Goal: Navigation & Orientation: Find specific page/section

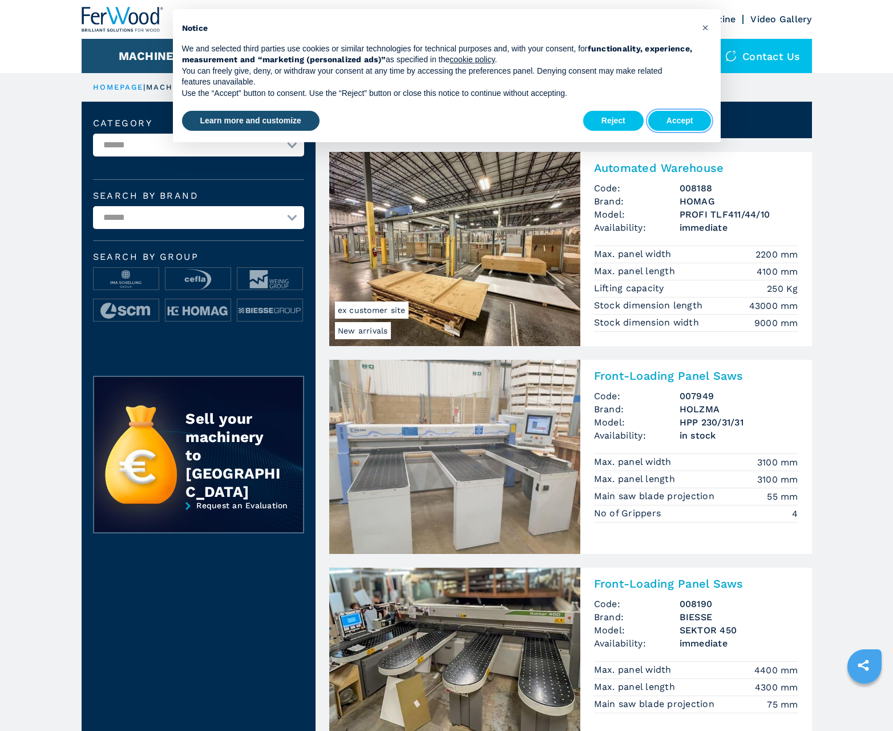
click at [680, 120] on button "Accept" at bounding box center [679, 121] width 63 height 21
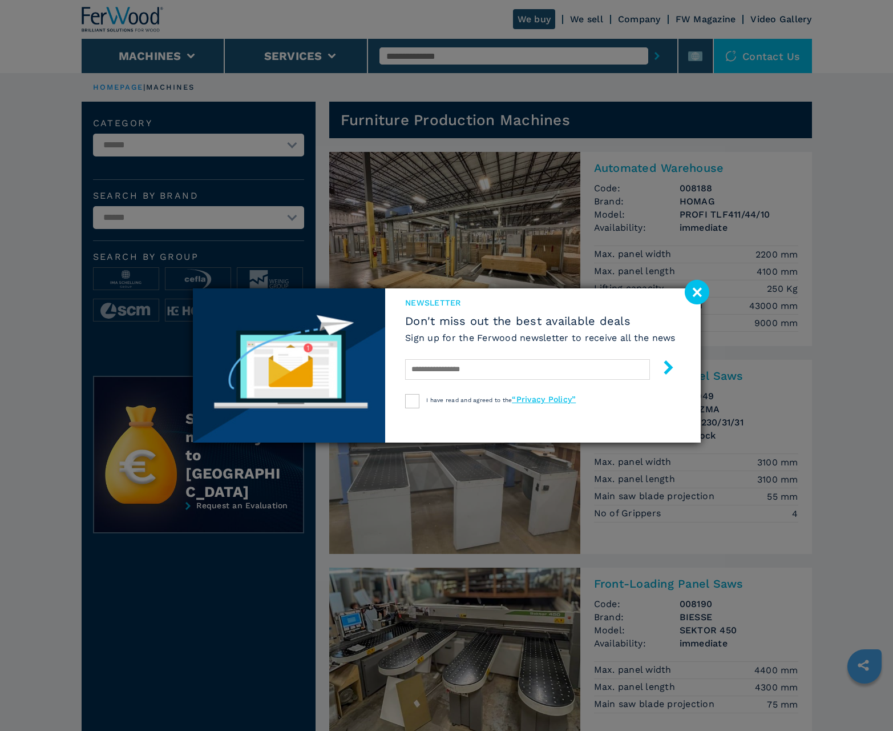
scroll to position [1142, 0]
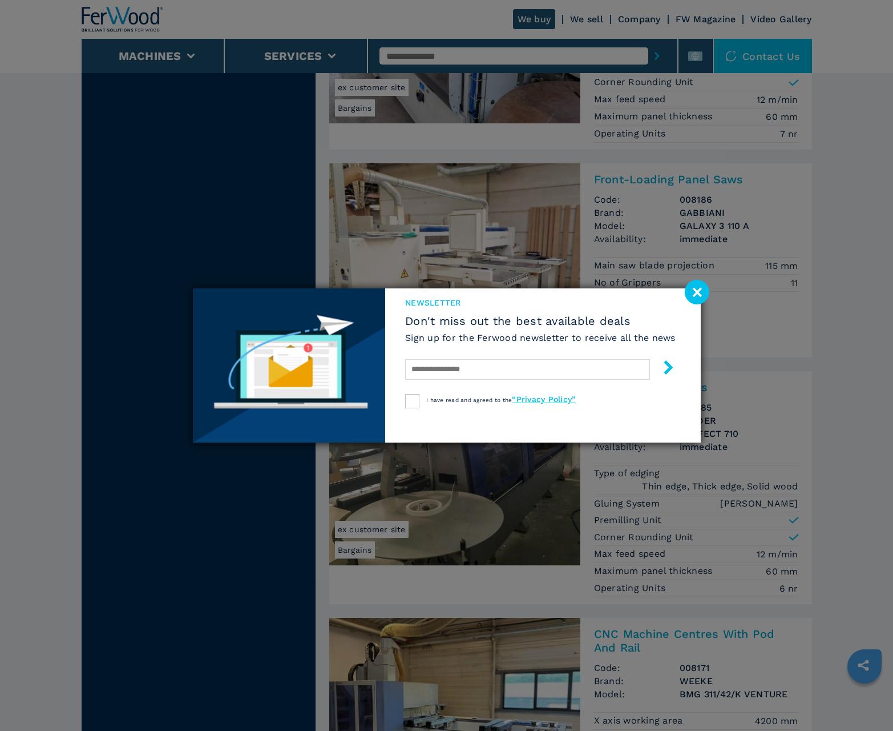
click at [697, 292] on image at bounding box center [697, 292] width 25 height 25
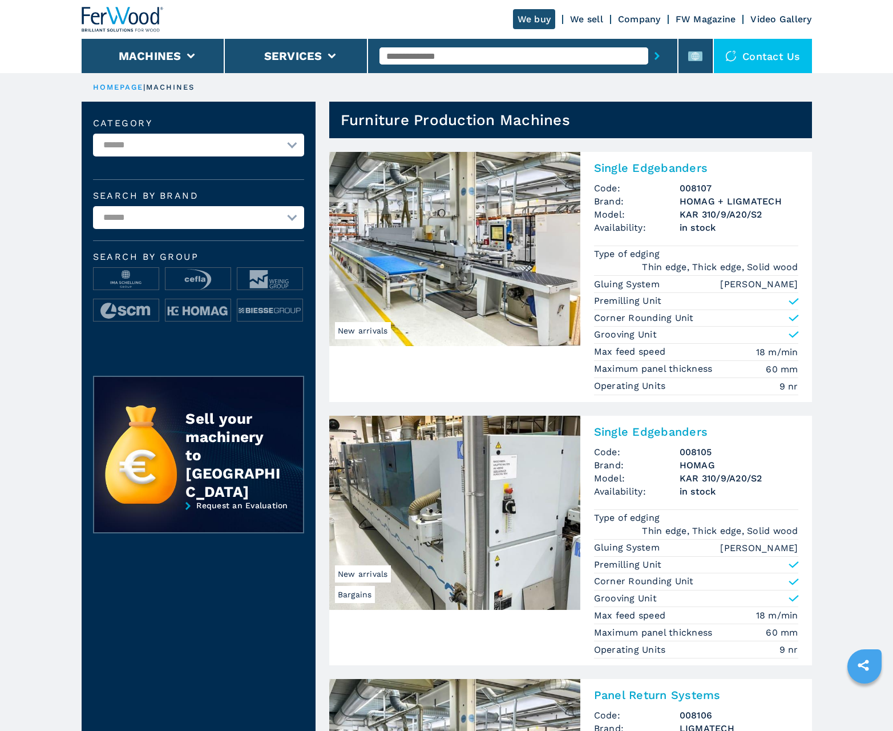
scroll to position [1142, 0]
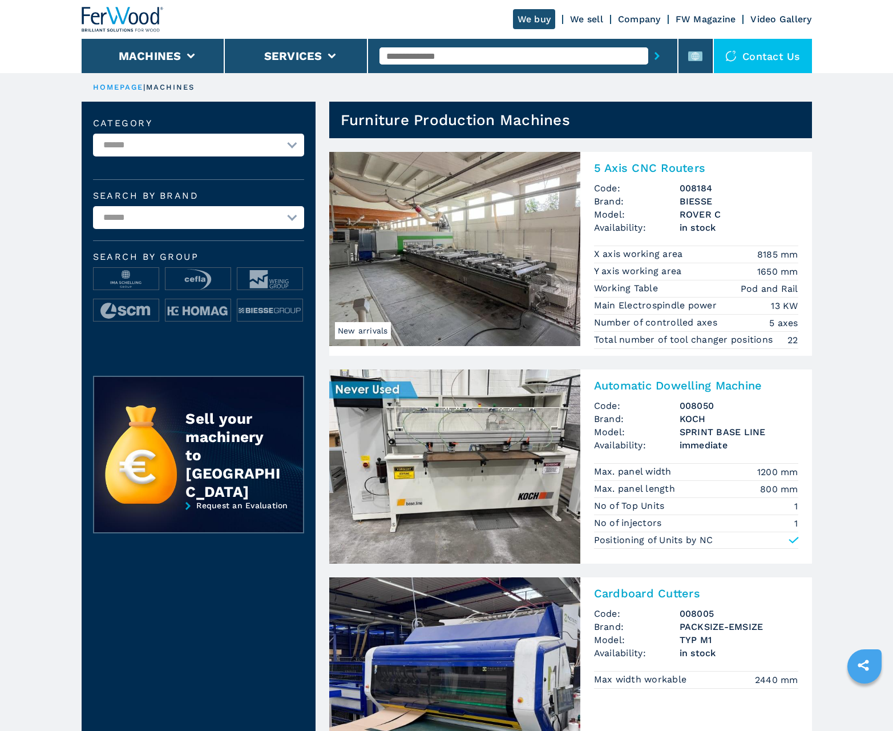
scroll to position [1142, 0]
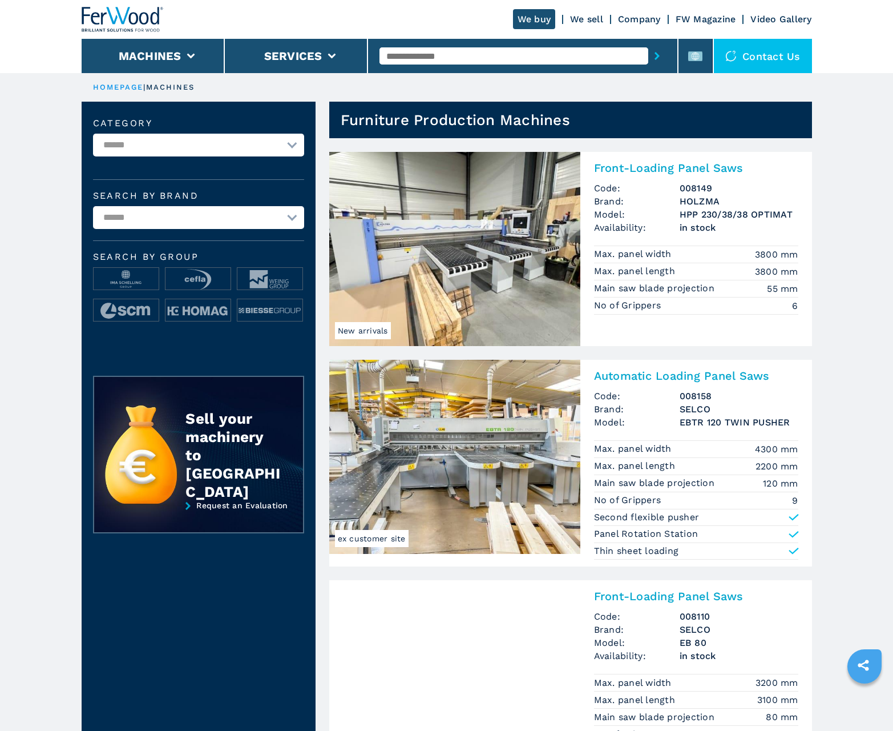
scroll to position [1142, 0]
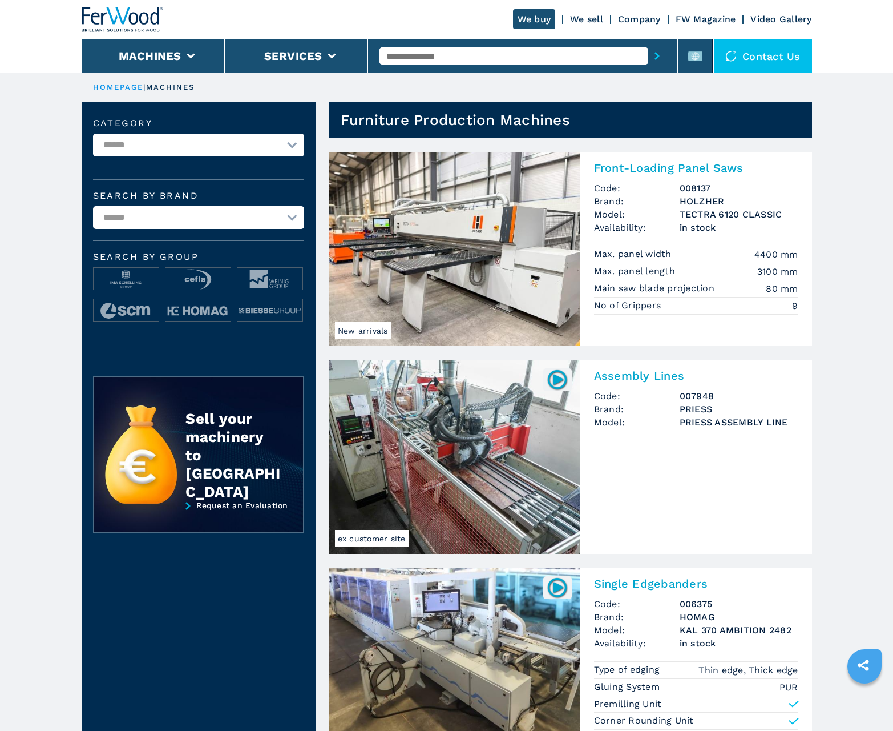
scroll to position [1142, 0]
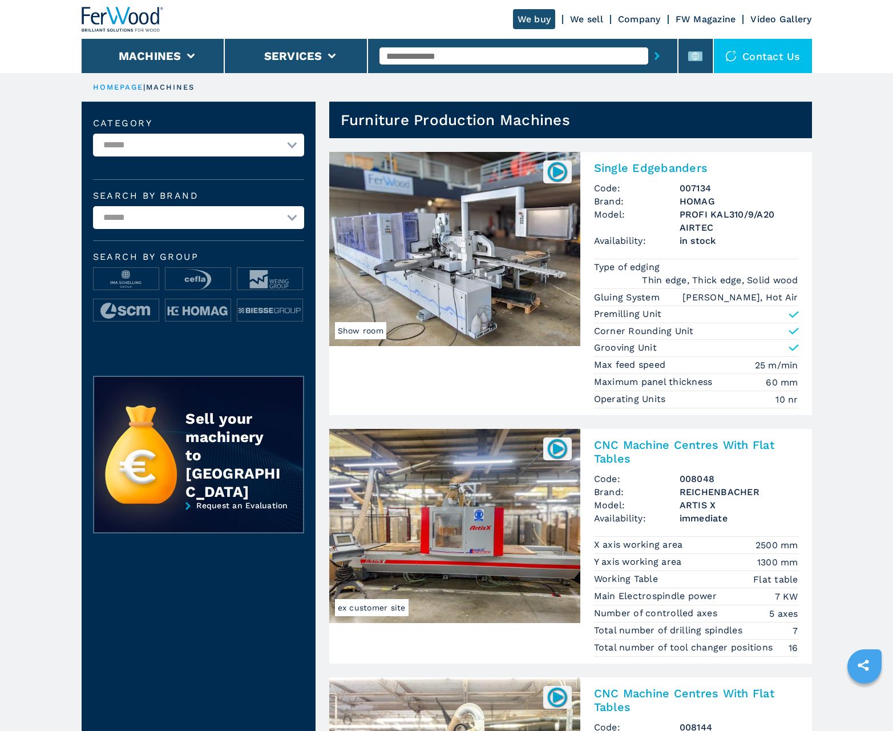
scroll to position [1142, 0]
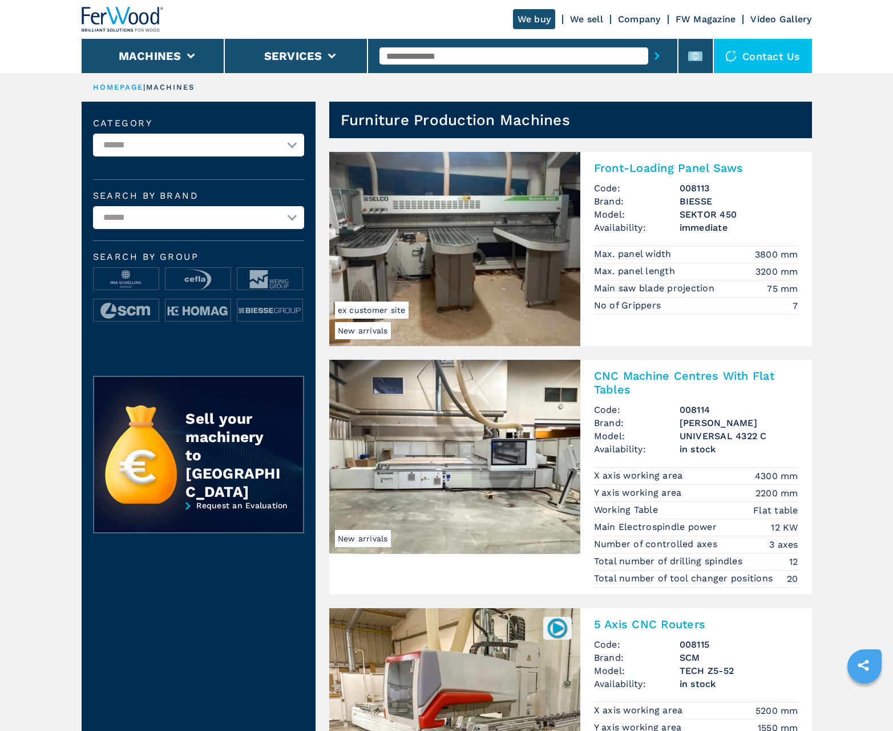
scroll to position [1142, 0]
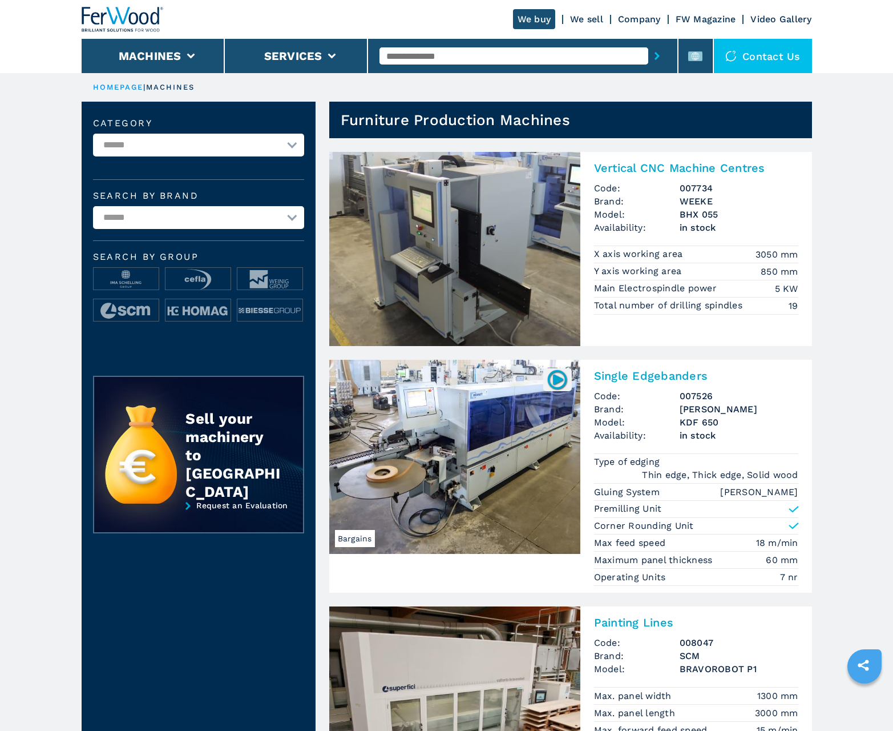
scroll to position [1142, 0]
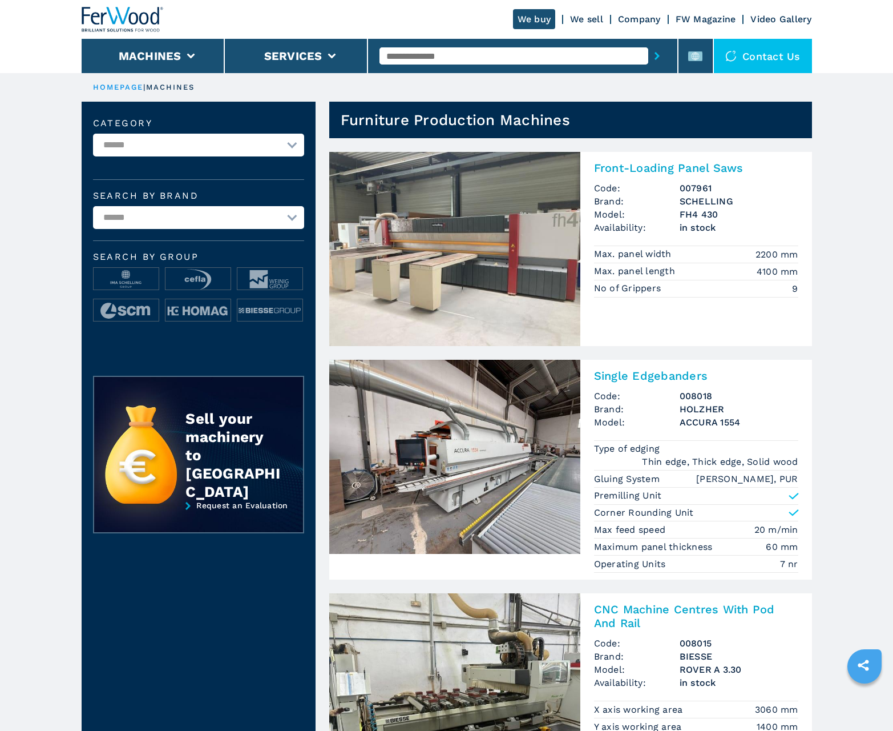
scroll to position [1142, 0]
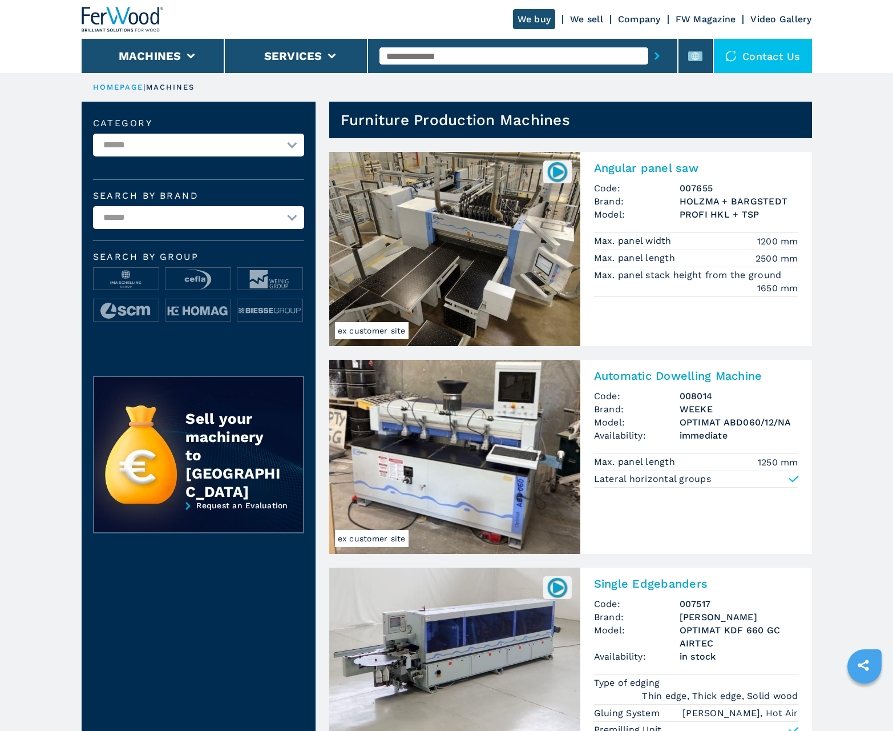
scroll to position [1142, 0]
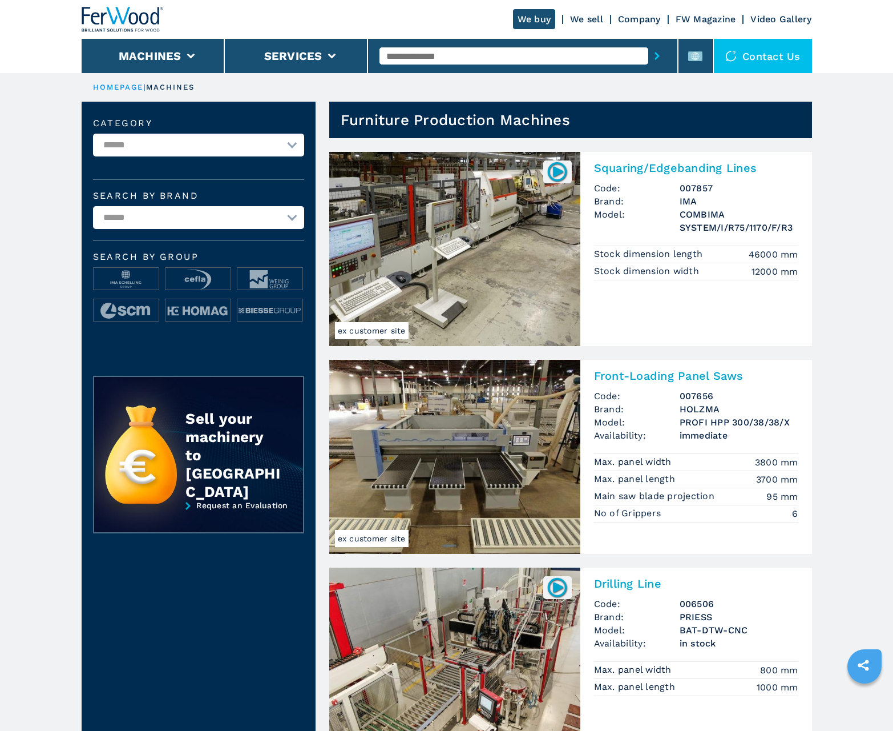
scroll to position [1142, 0]
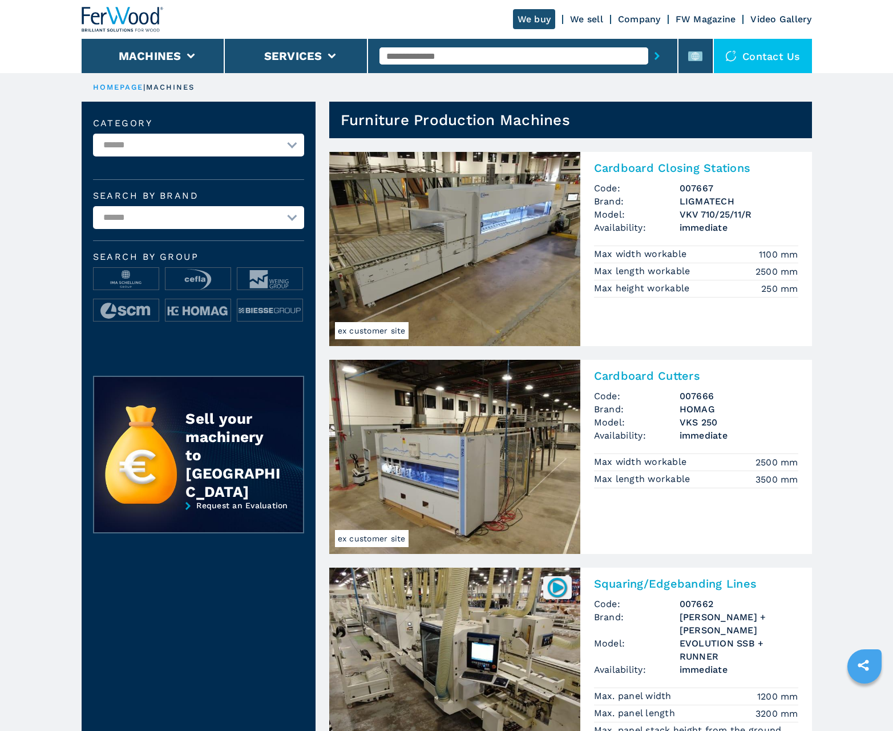
scroll to position [1142, 0]
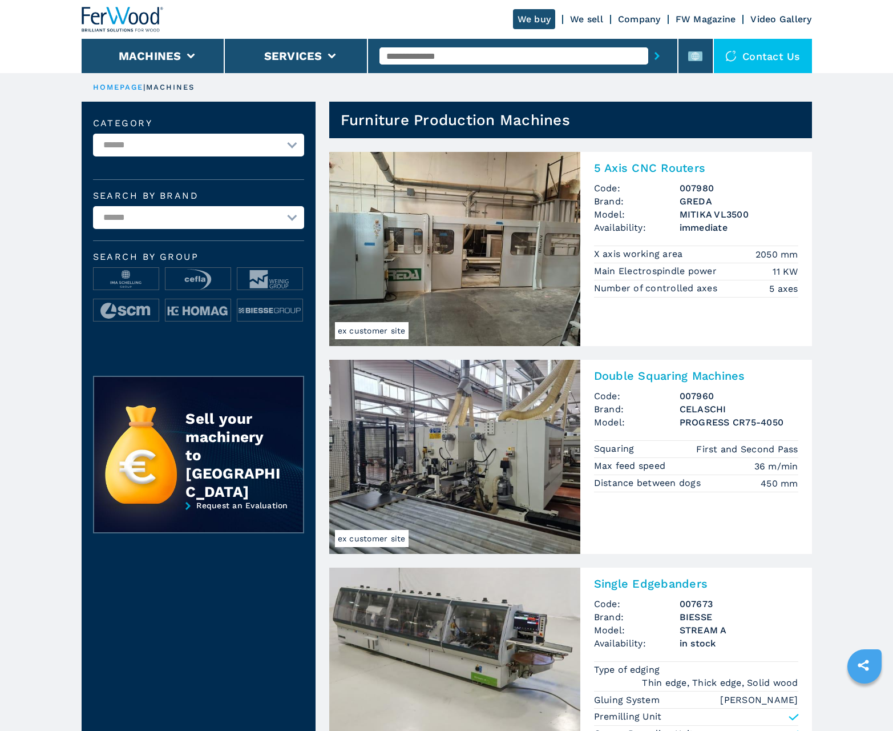
scroll to position [1142, 0]
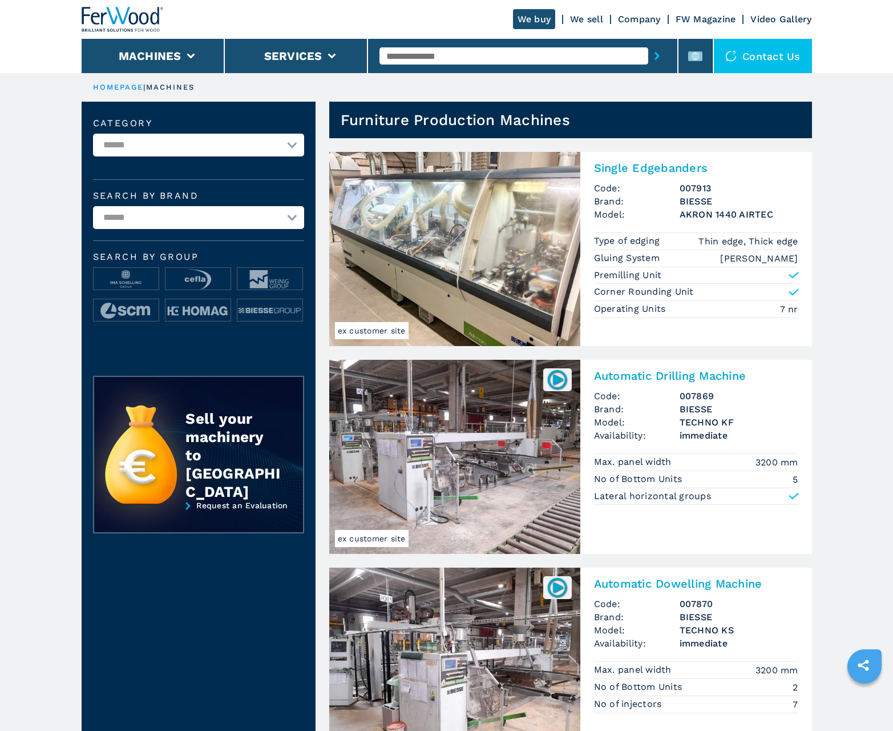
scroll to position [1142, 0]
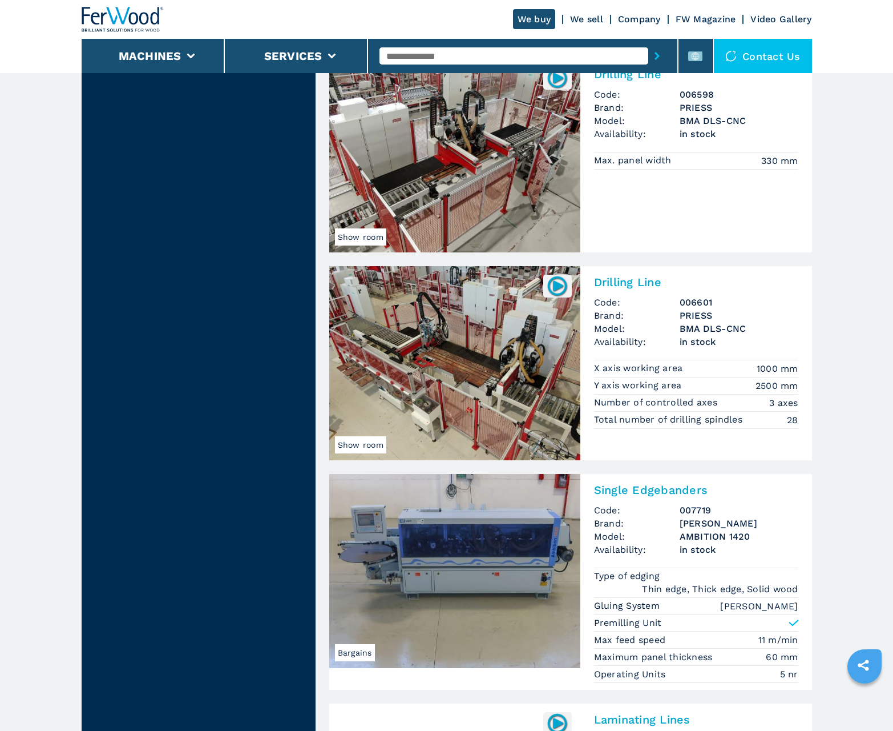
scroll to position [2332, 0]
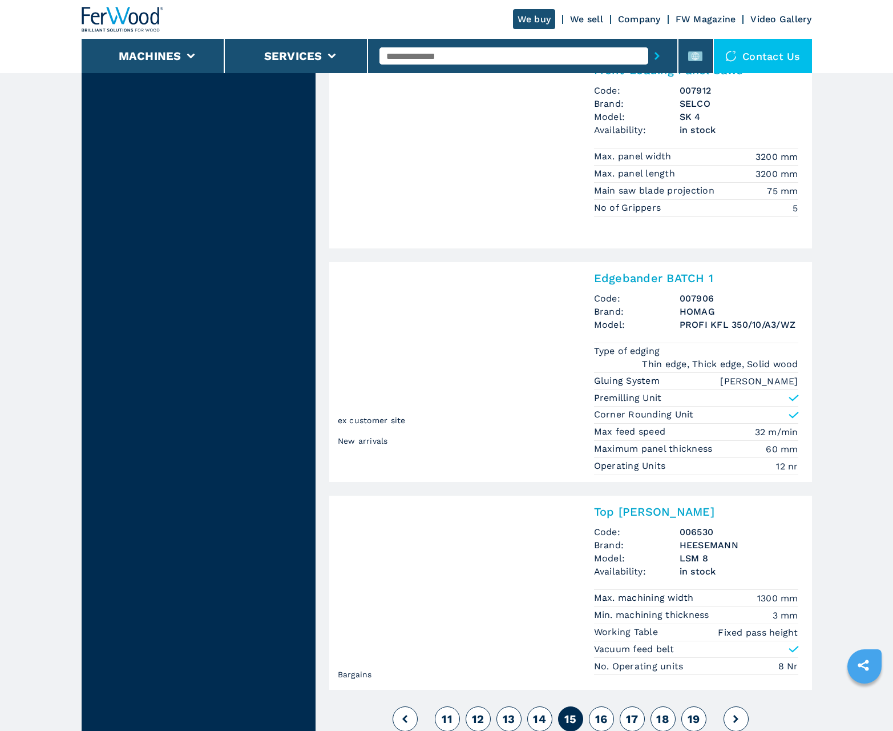
click at [601, 718] on span "16" at bounding box center [601, 719] width 13 height 14
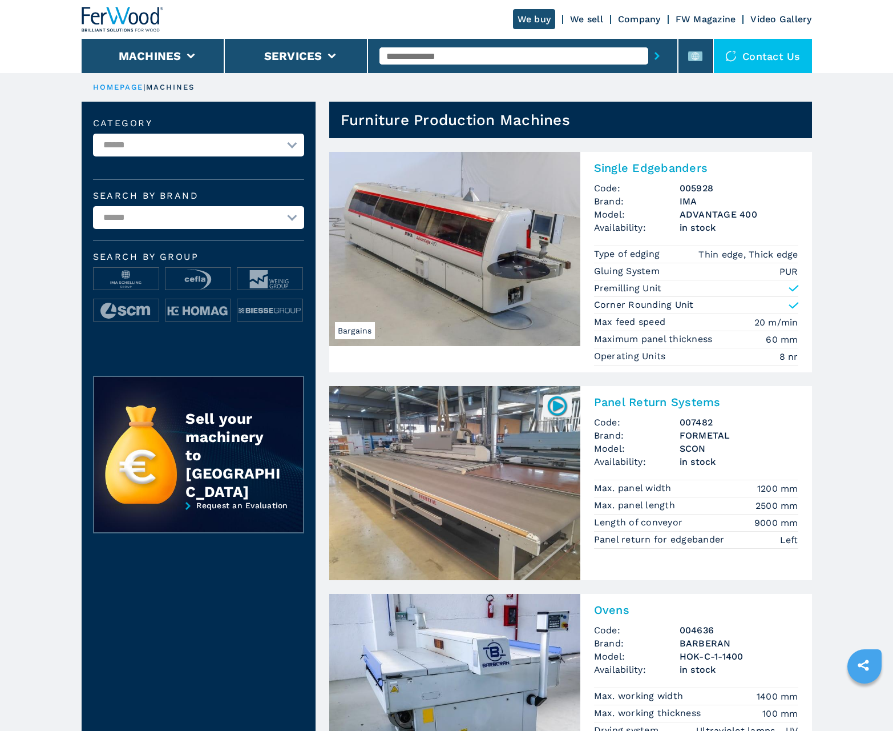
scroll to position [1142, 0]
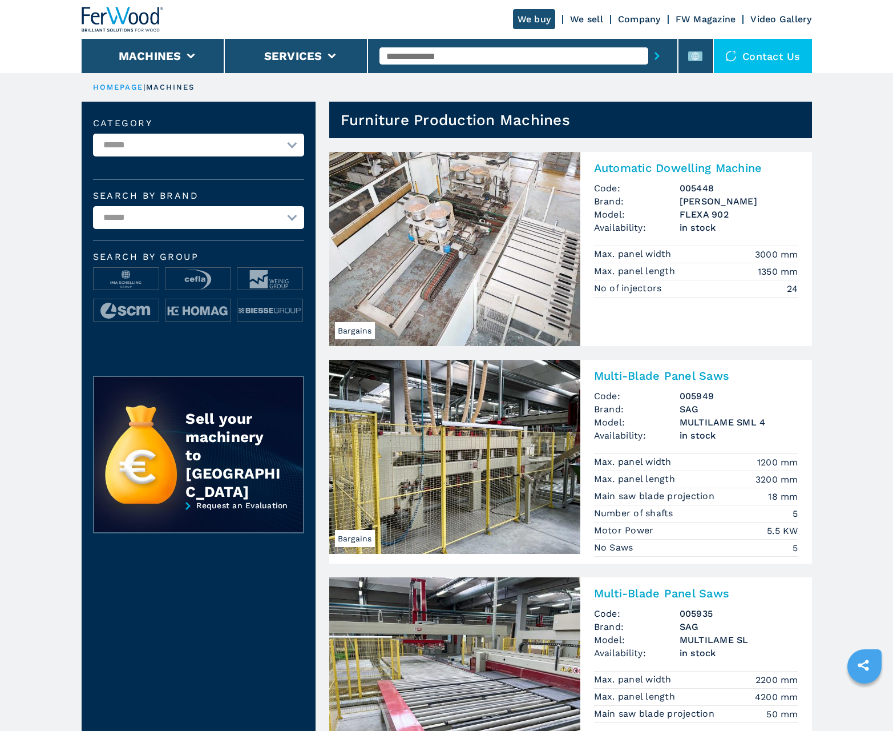
scroll to position [1142, 0]
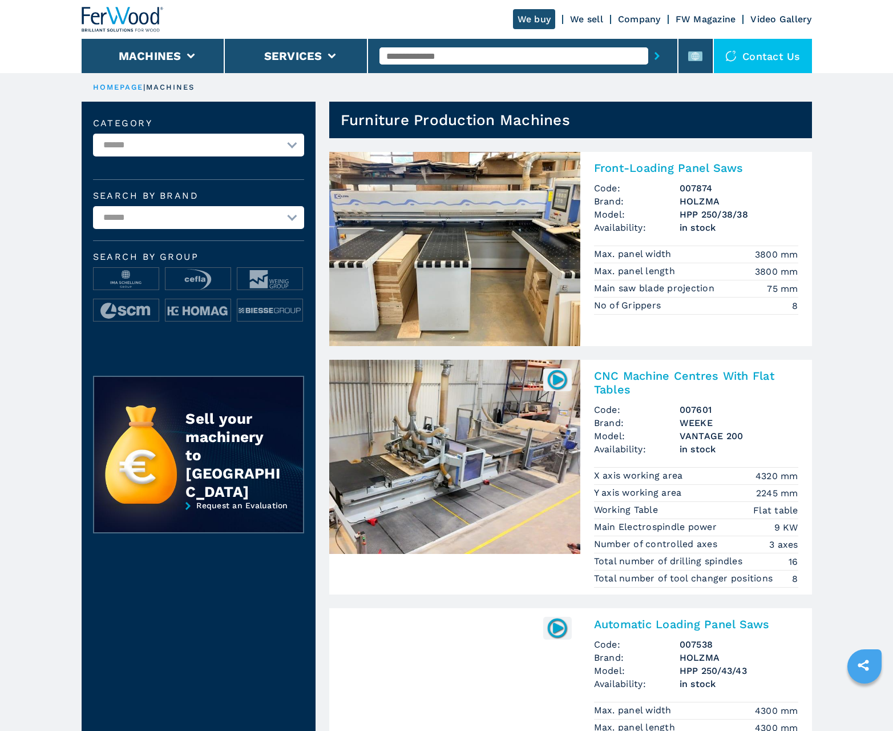
scroll to position [1142, 0]
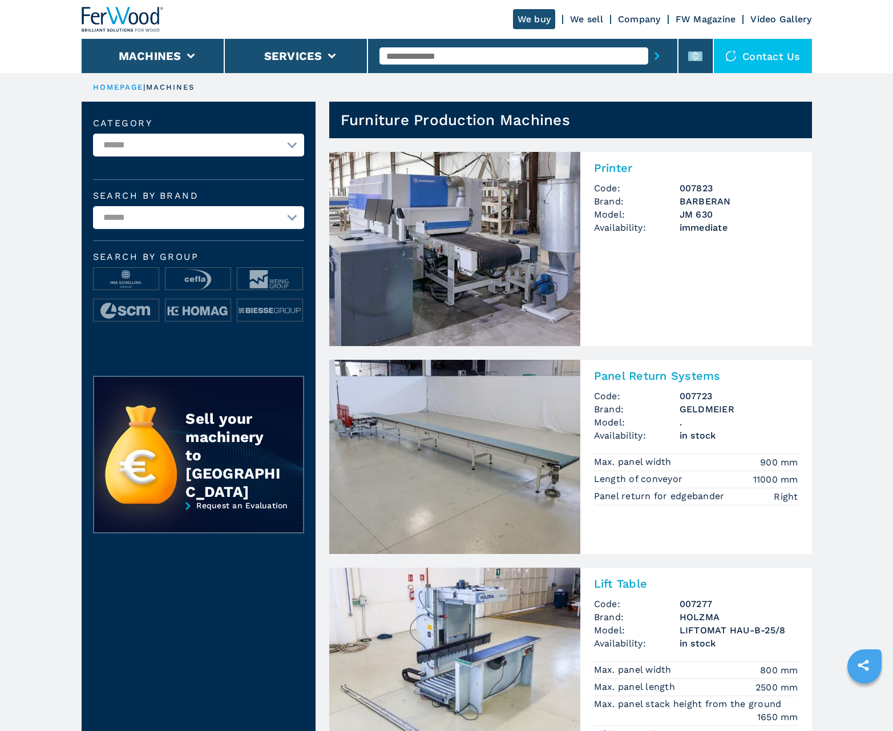
scroll to position [1142, 0]
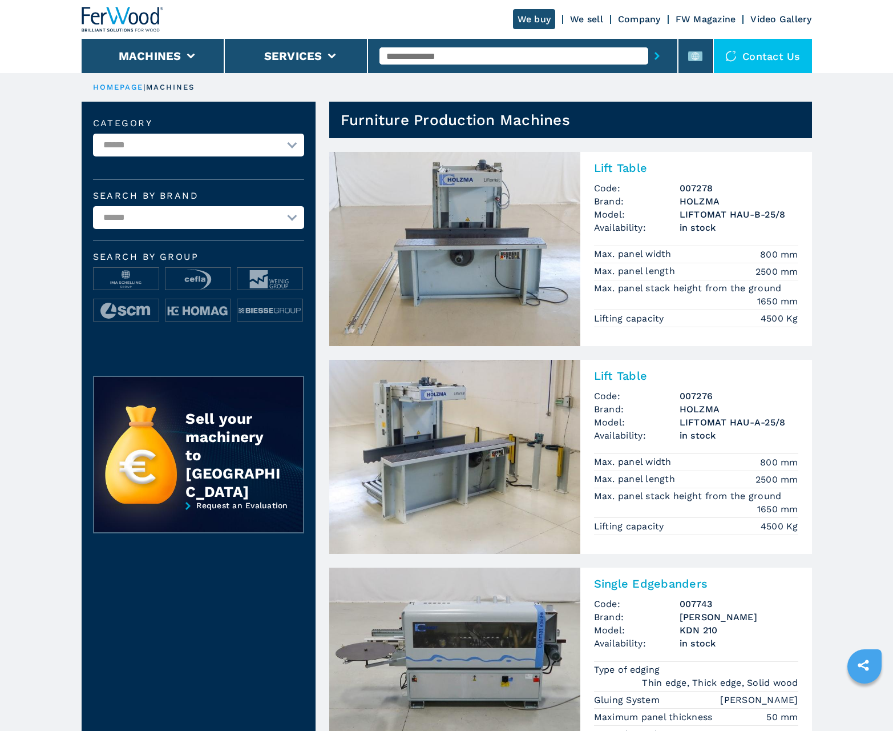
scroll to position [1142, 0]
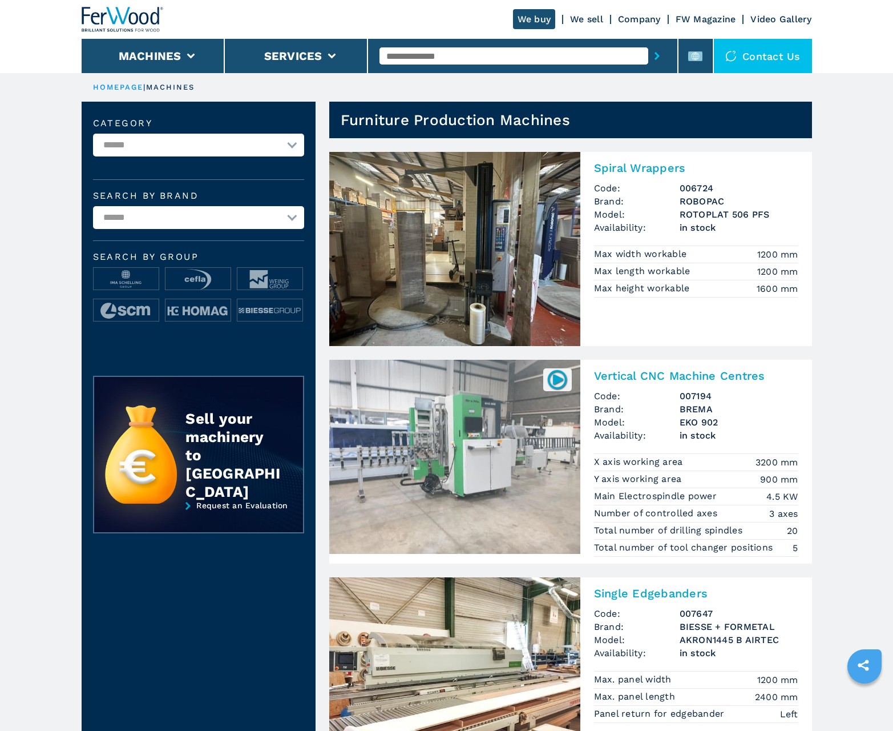
scroll to position [1142, 0]
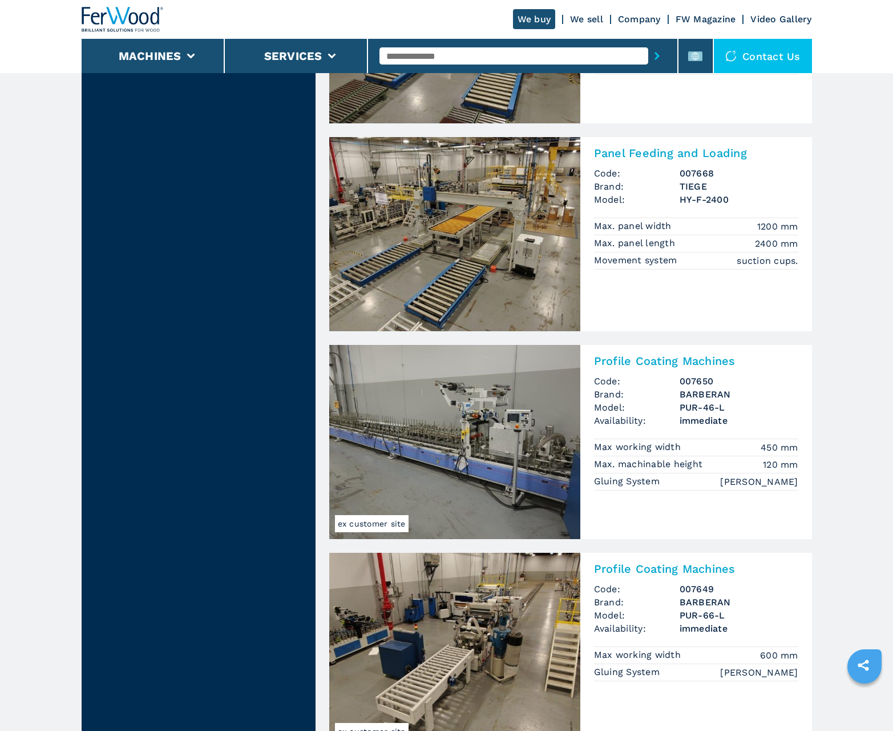
scroll to position [2126, 0]
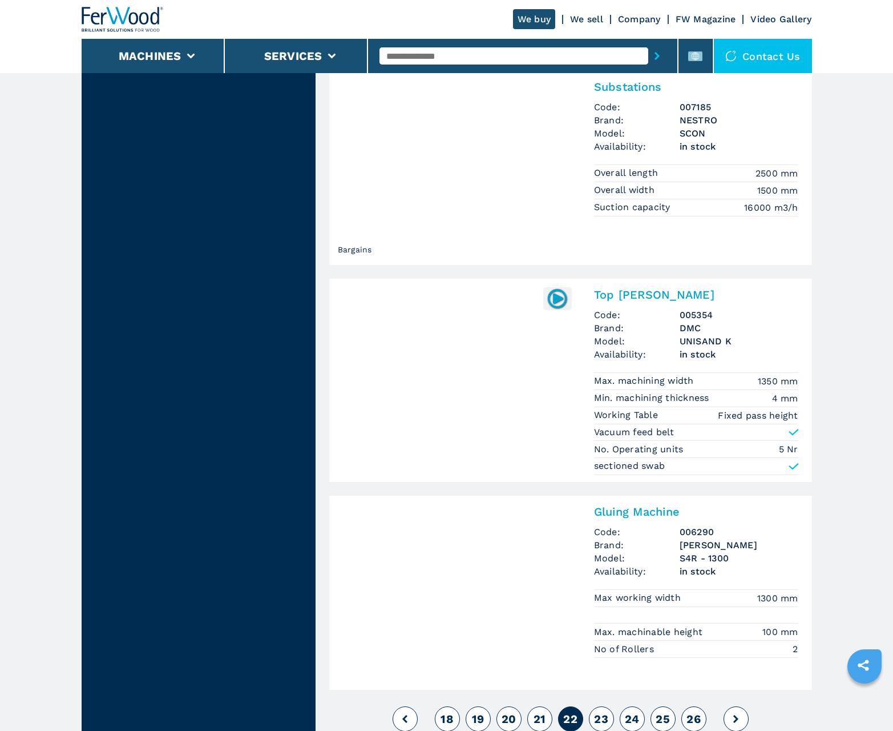
click at [601, 718] on span "23" at bounding box center [601, 719] width 14 height 14
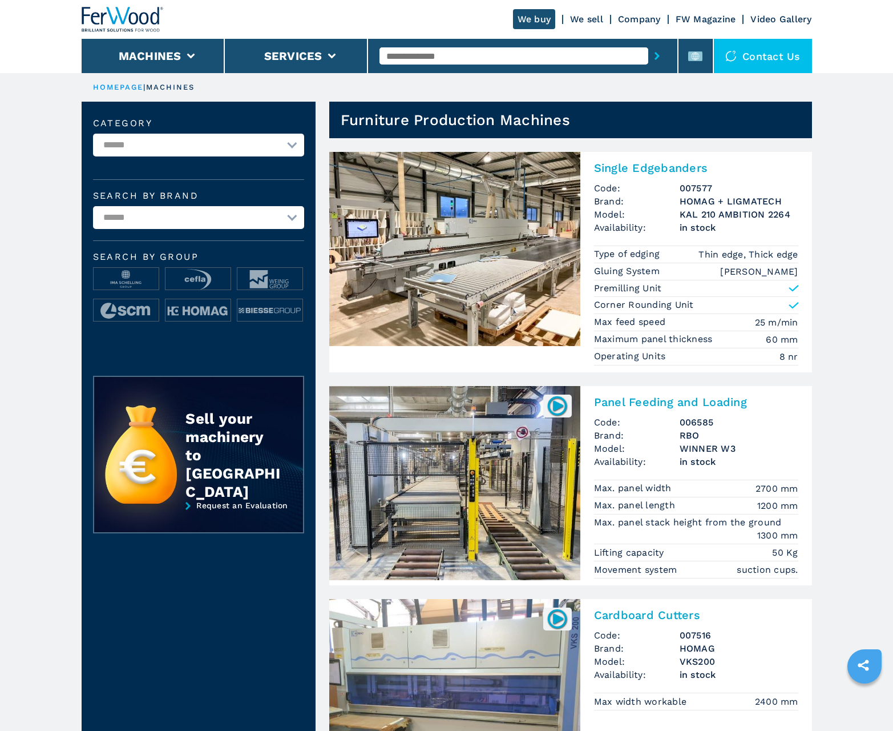
scroll to position [1142, 0]
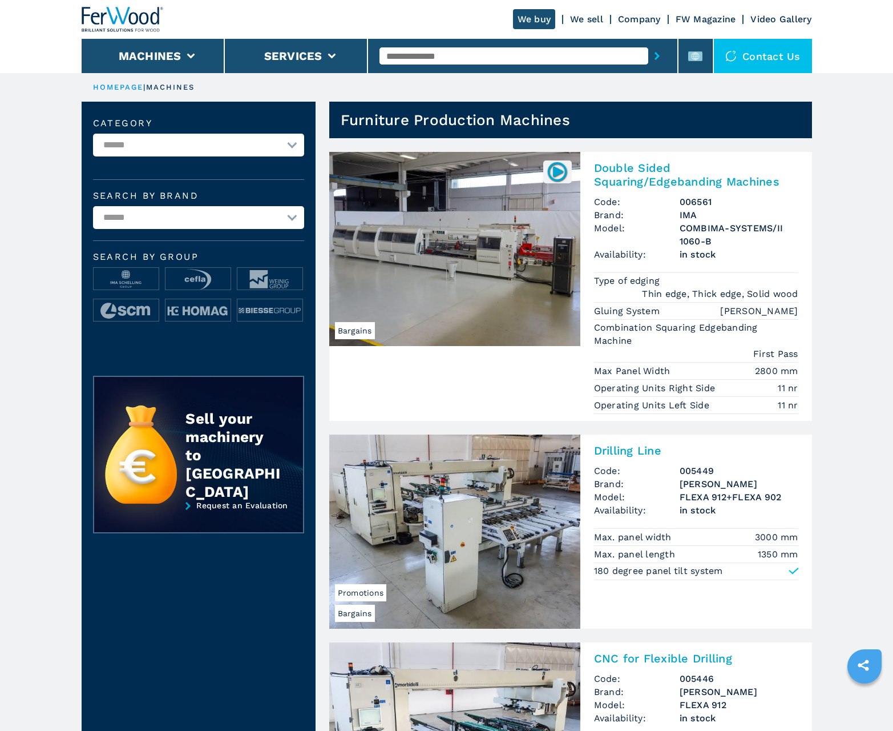
scroll to position [1142, 0]
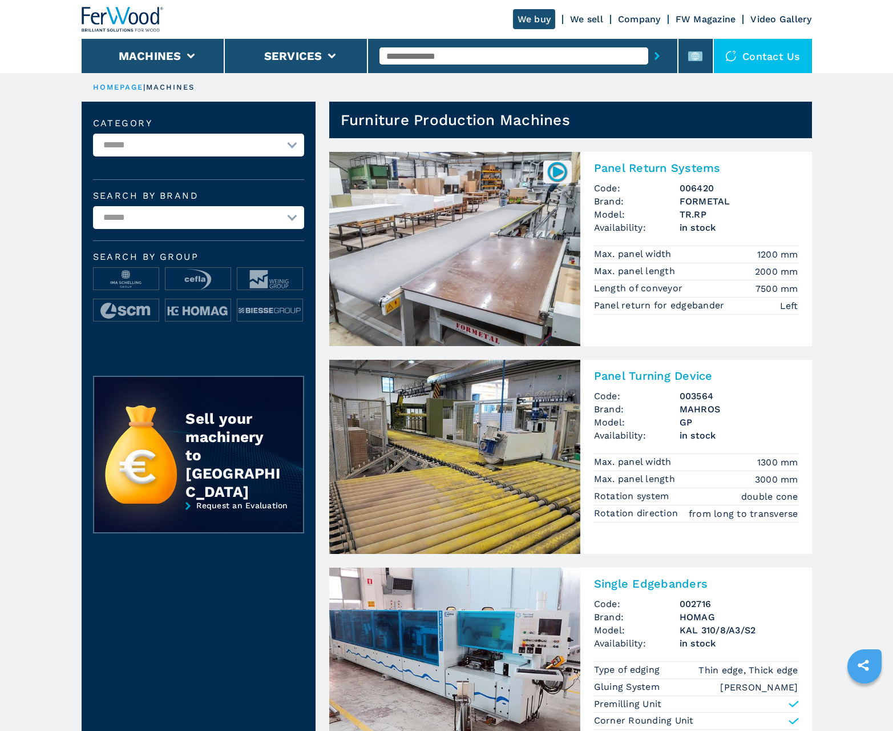
scroll to position [1142, 0]
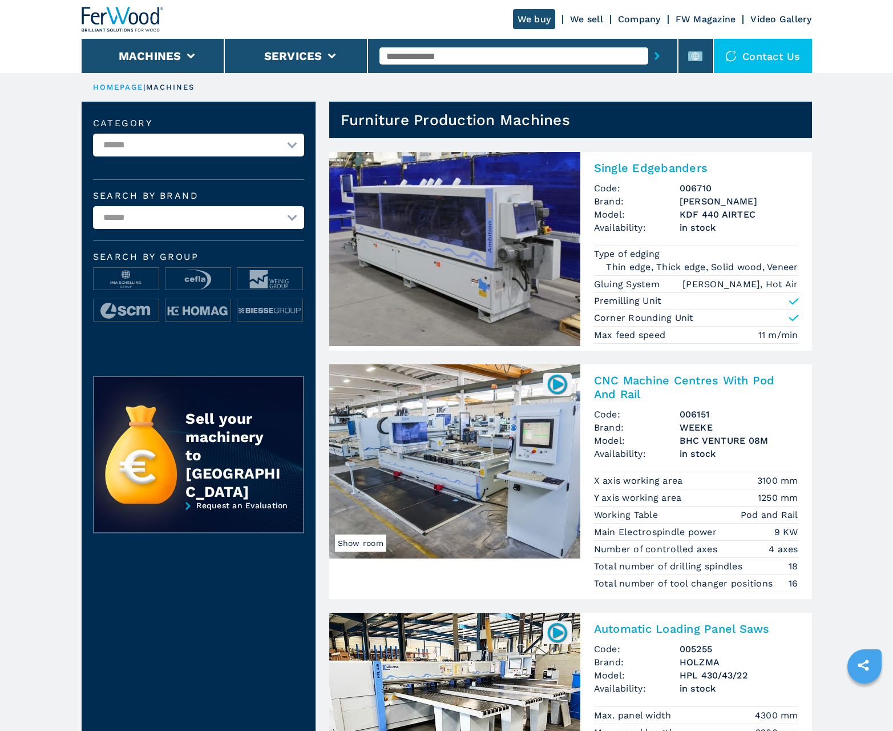
scroll to position [1142, 0]
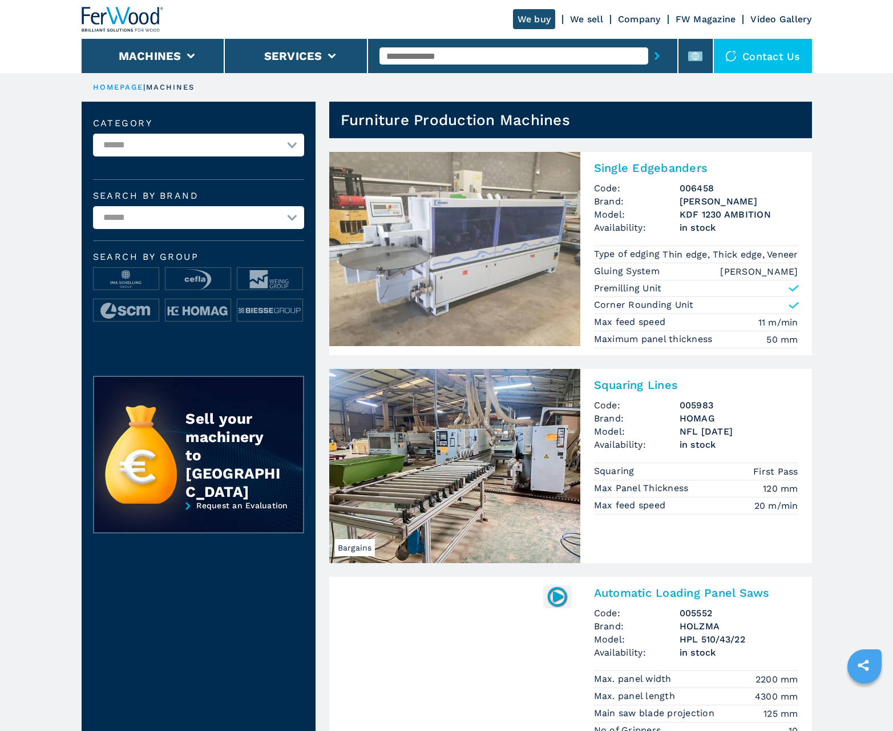
scroll to position [1142, 0]
